Goal: Information Seeking & Learning: Learn about a topic

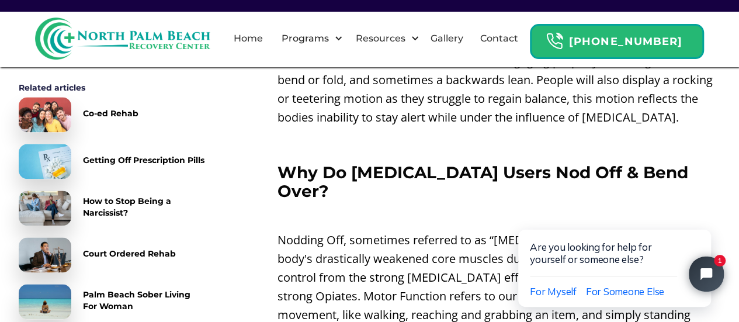
scroll to position [809, 0]
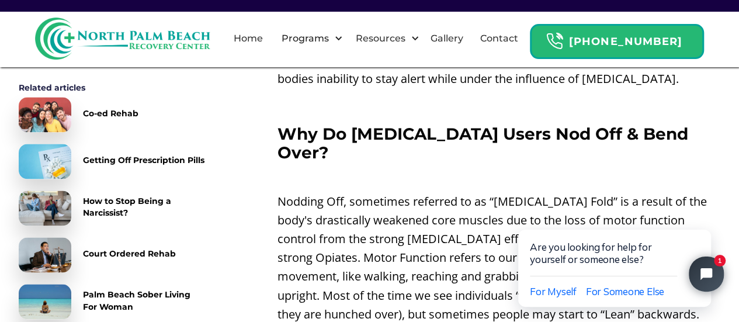
click at [139, 199] on div "How to Stop Being a Narcissist?" at bounding box center [144, 206] width 123 height 23
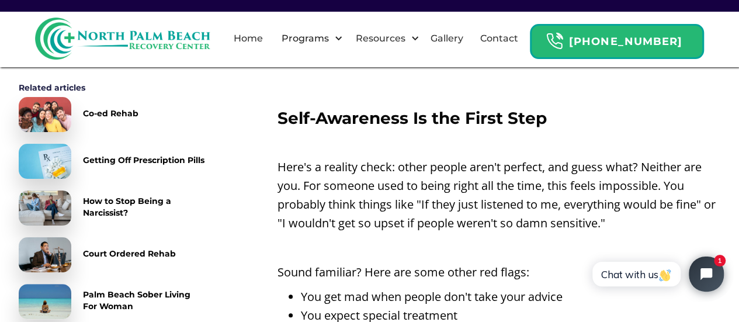
scroll to position [2197, 0]
